Goal: Task Accomplishment & Management: Complete application form

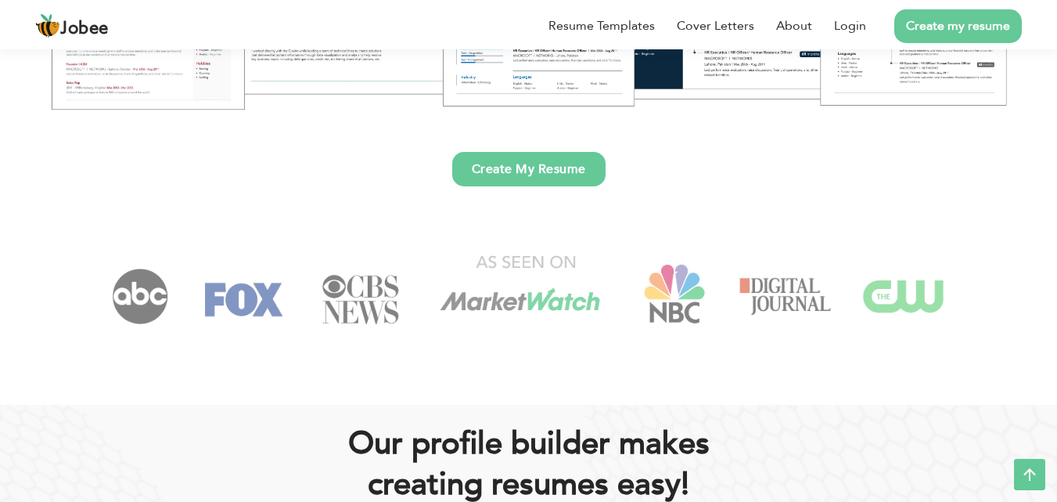
scroll to position [470, 0]
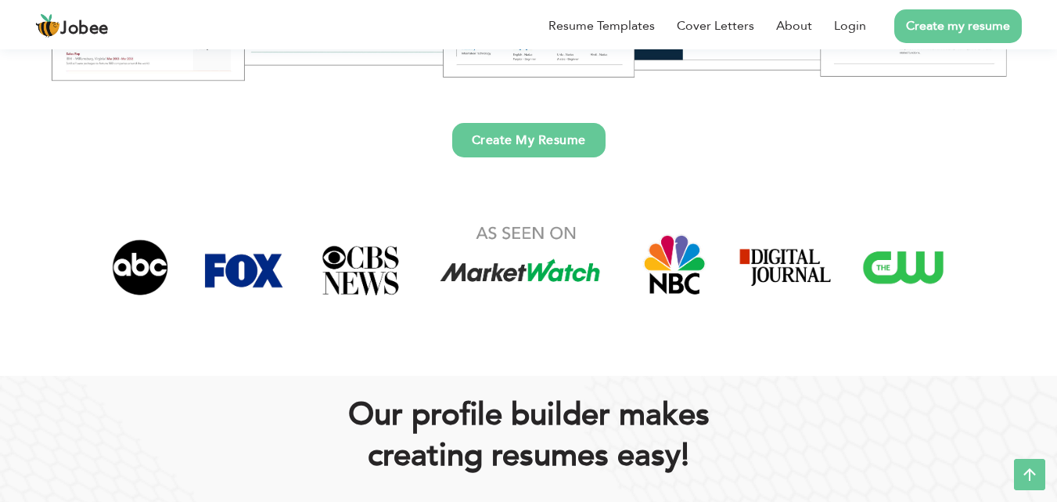
click at [494, 146] on link "Create My Resume" at bounding box center [528, 140] width 153 height 34
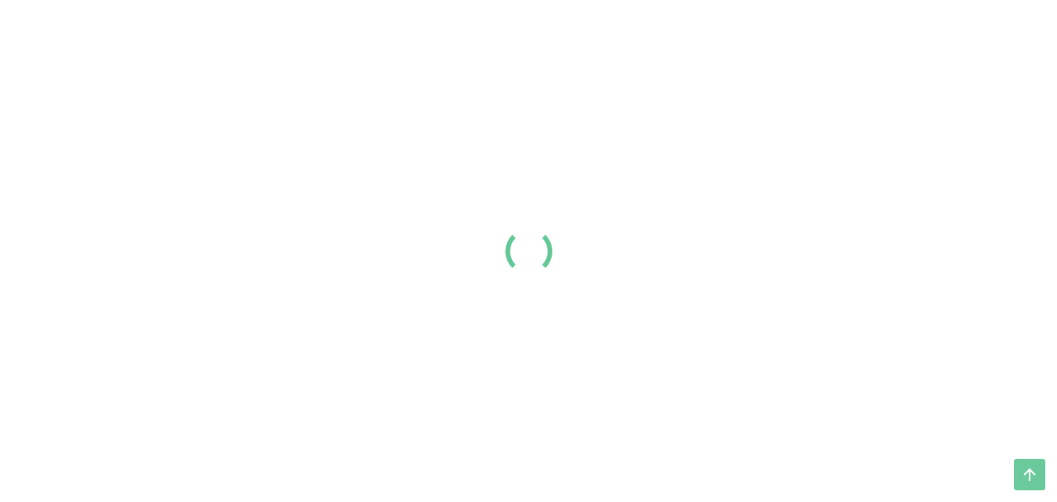
scroll to position [470, 0]
